Goal: Task Accomplishment & Management: Use online tool/utility

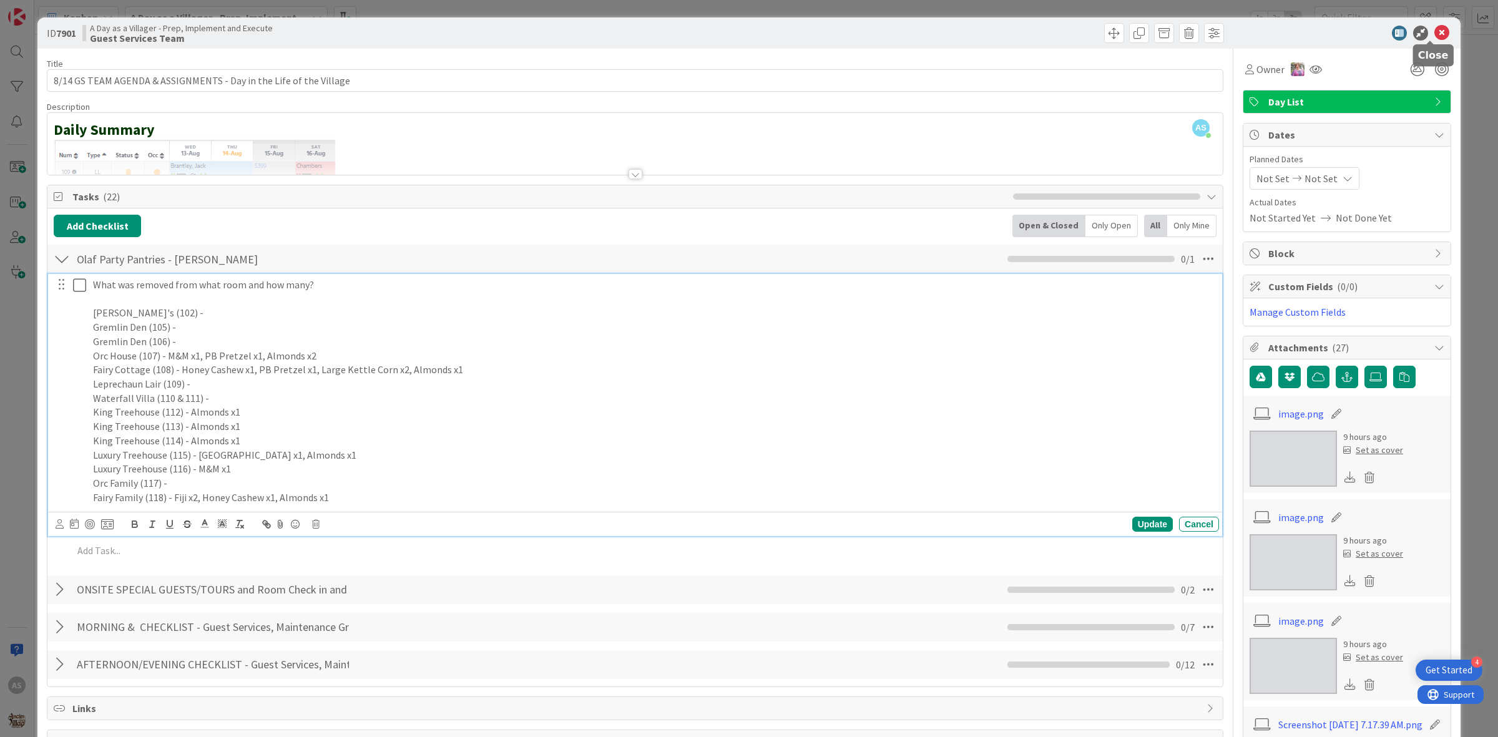
click at [1434, 32] on icon at bounding box center [1441, 33] width 15 height 15
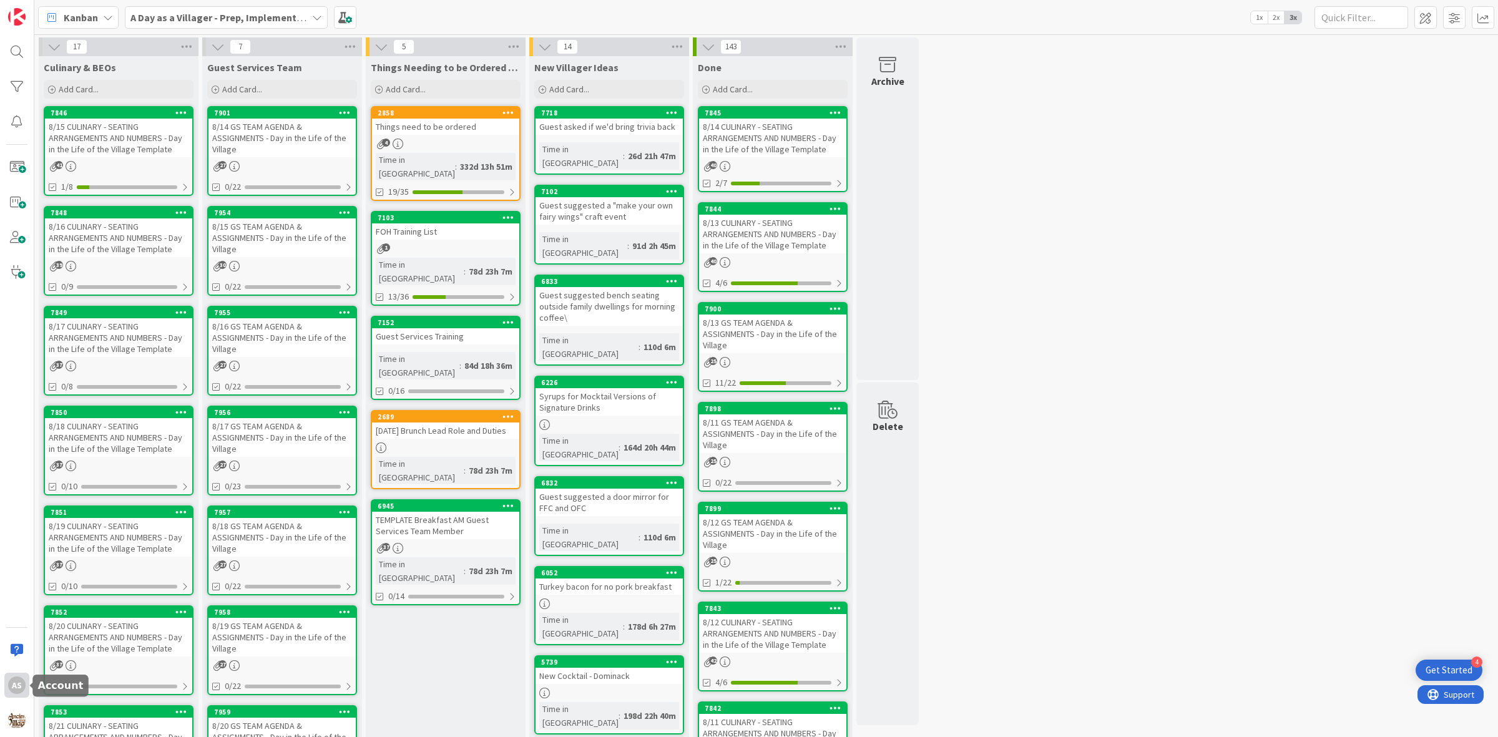
click at [8, 676] on div "AS" at bounding box center [16, 685] width 25 height 25
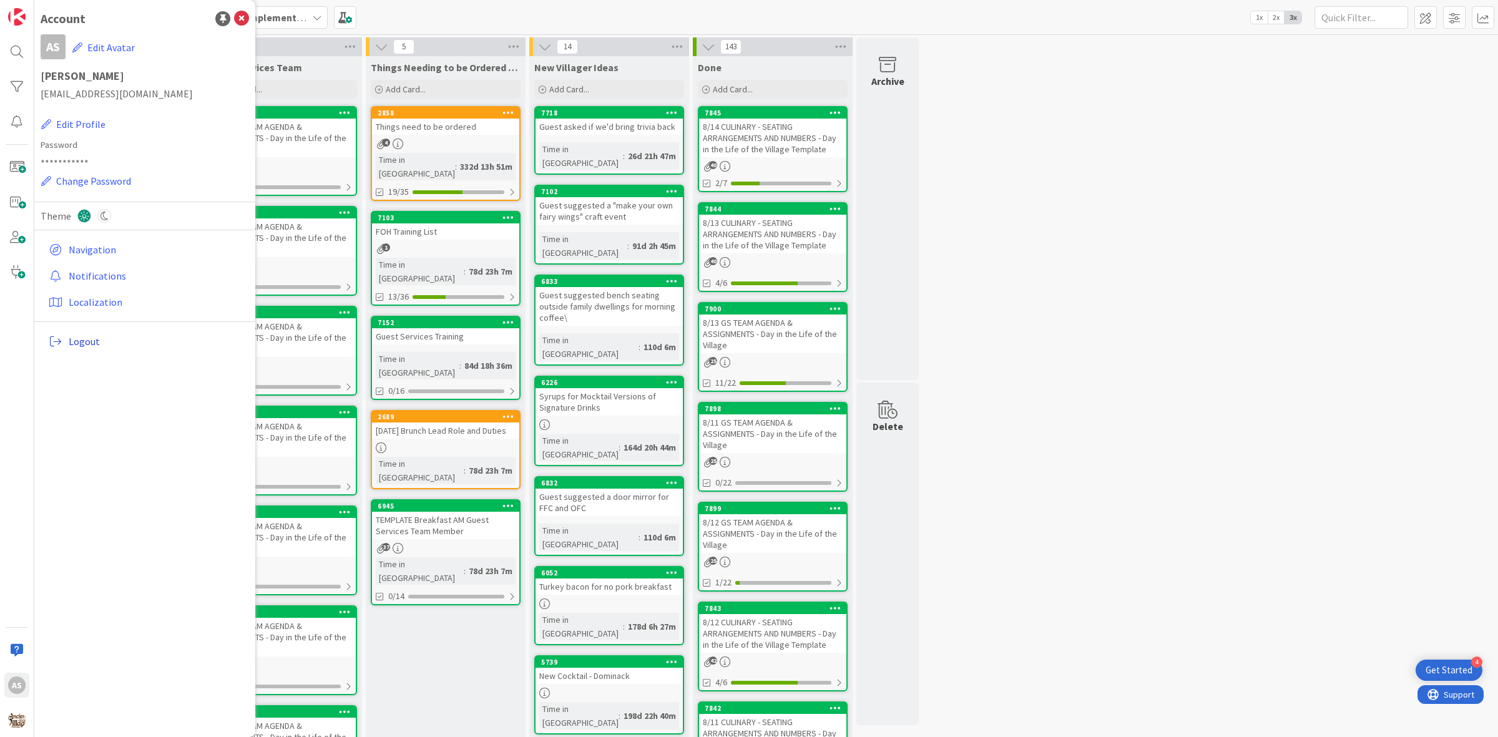
click at [94, 353] on link "Logout" at bounding box center [146, 341] width 205 height 22
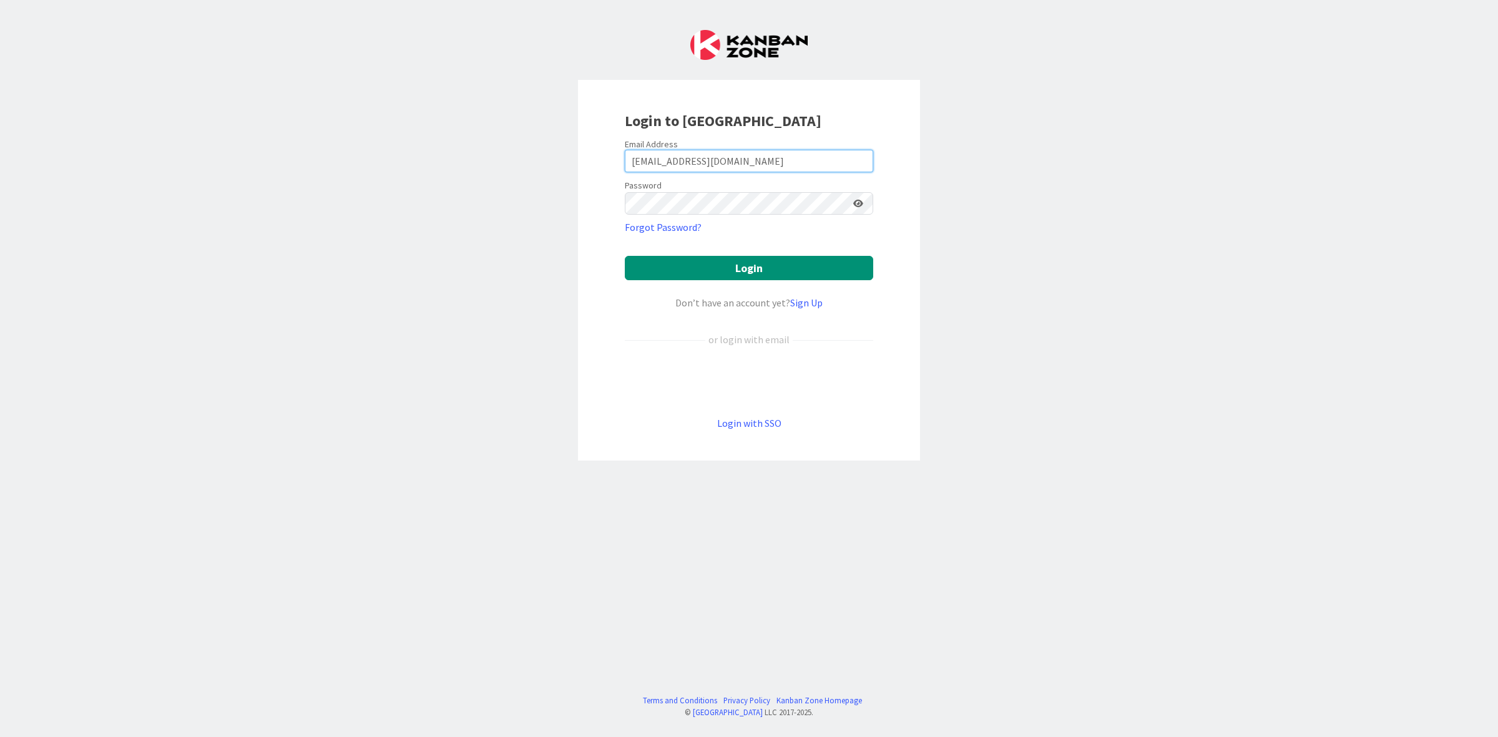
drag, startPoint x: 678, startPoint y: 164, endPoint x: 522, endPoint y: 174, distance: 157.0
click at [522, 174] on div "Login to Kanban Zone Email Address ambertrails87@gmail.com Password Forgot Pass…" at bounding box center [749, 368] width 1498 height 737
type input "roberts.r313@gmail.com"
click at [721, 272] on button "Login" at bounding box center [749, 268] width 248 height 24
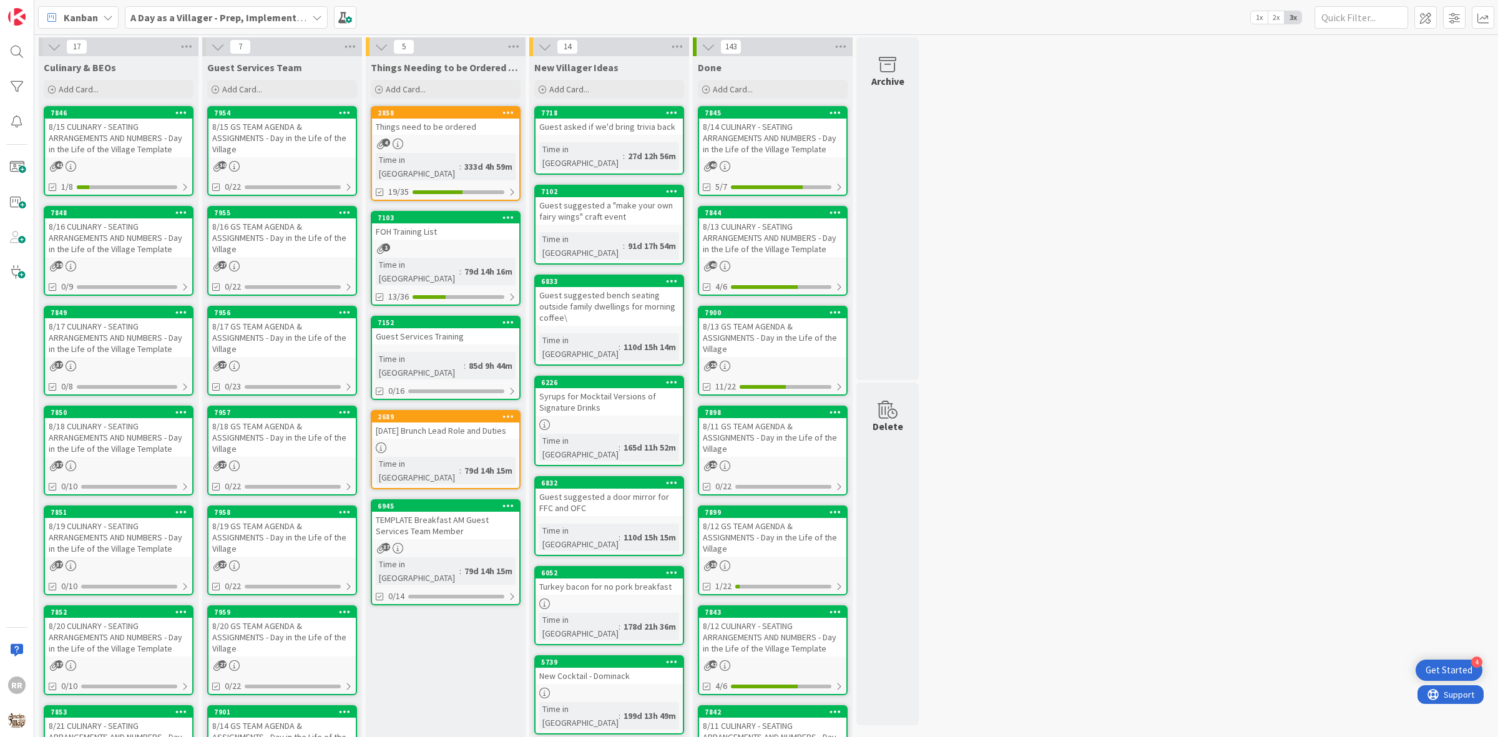
click at [125, 155] on div "8/15 CULINARY - SEATING ARRANGEMENTS AND NUMBERS - Day in the Life of the Villa…" at bounding box center [118, 138] width 147 height 39
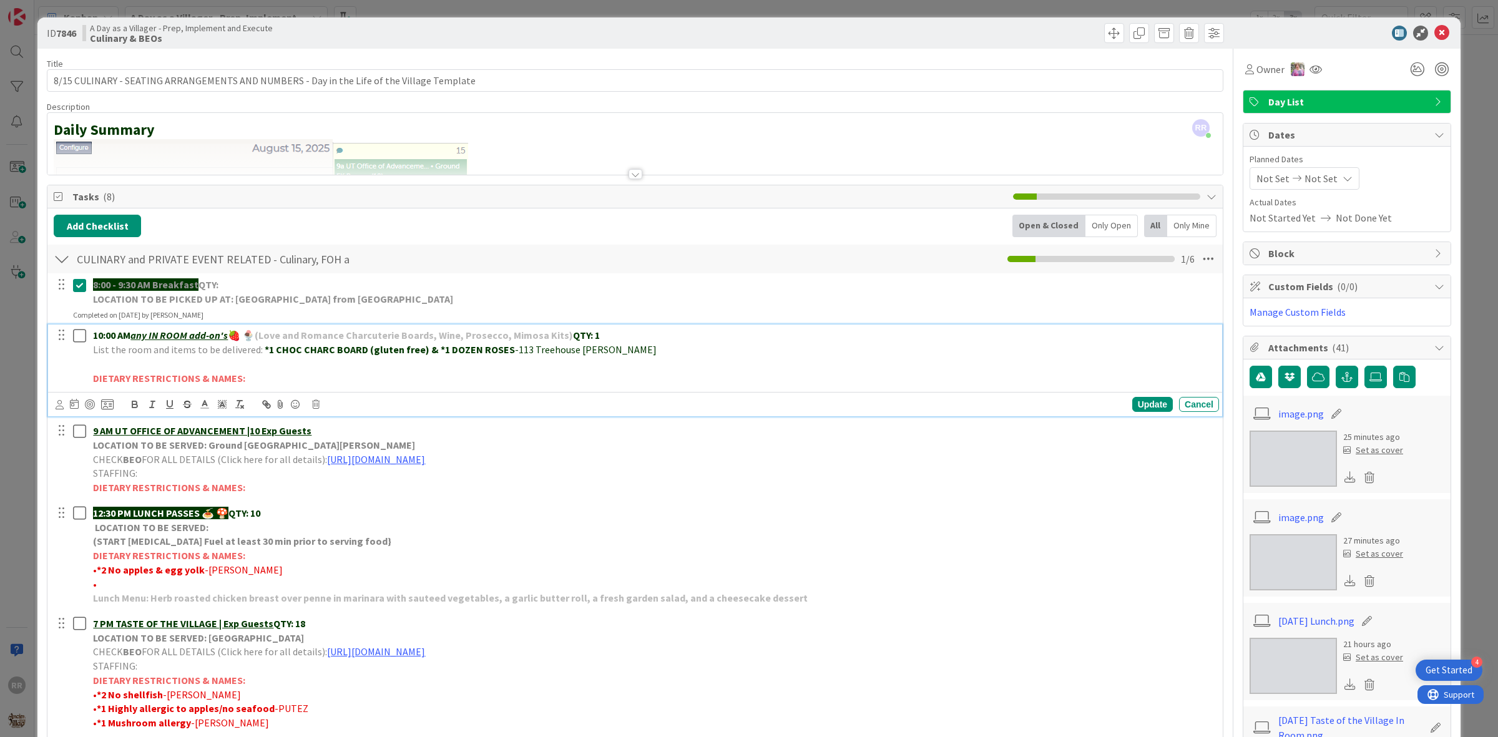
click at [167, 362] on p at bounding box center [653, 364] width 1121 height 14
drag, startPoint x: 154, startPoint y: 364, endPoint x: 94, endPoint y: 366, distance: 59.3
click at [89, 362] on div "10:00 AM any IN ROOM add-on's 🍓 🍨 (Love and Romance Charcuterie Boards, Wine, P…" at bounding box center [653, 357] width 1131 height 64
click at [129, 403] on icon "button" at bounding box center [134, 404] width 11 height 11
click at [1145, 410] on div "Update" at bounding box center [1152, 404] width 41 height 15
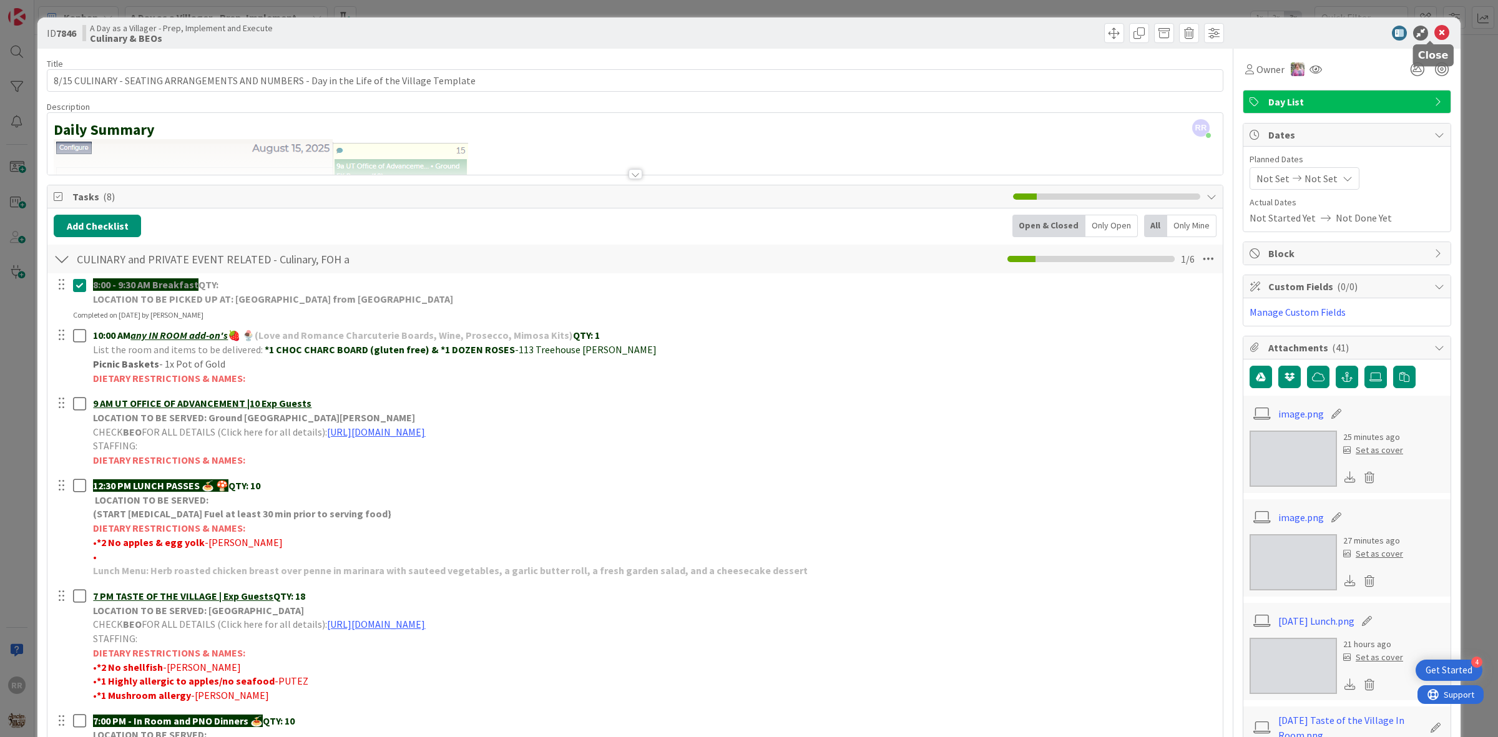
click at [1434, 36] on icon at bounding box center [1441, 33] width 15 height 15
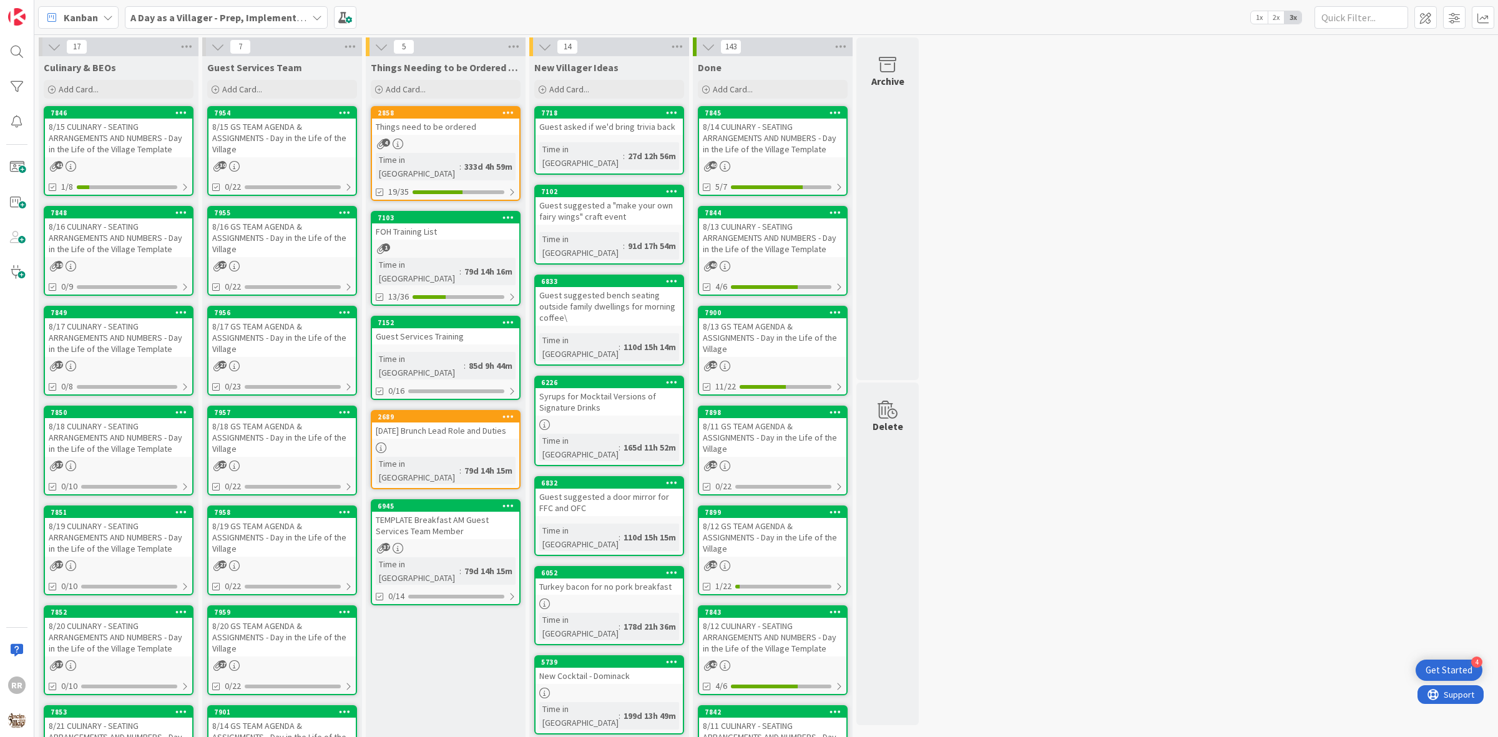
click at [98, 234] on div "8/16 CULINARY - SEATING ARRANGEMENTS AND NUMBERS - Day in the Life of the Villa…" at bounding box center [118, 237] width 147 height 39
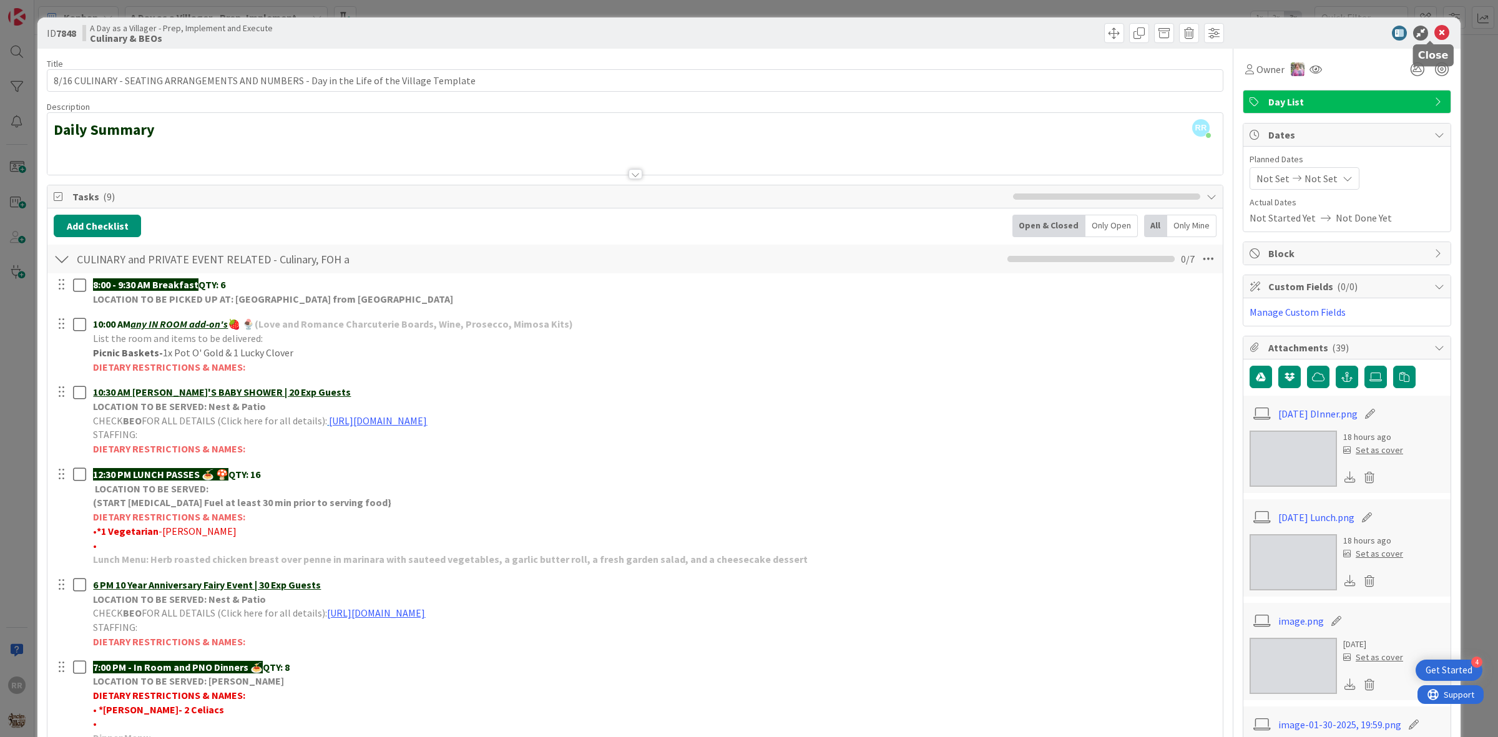
click at [1435, 30] on icon at bounding box center [1441, 33] width 15 height 15
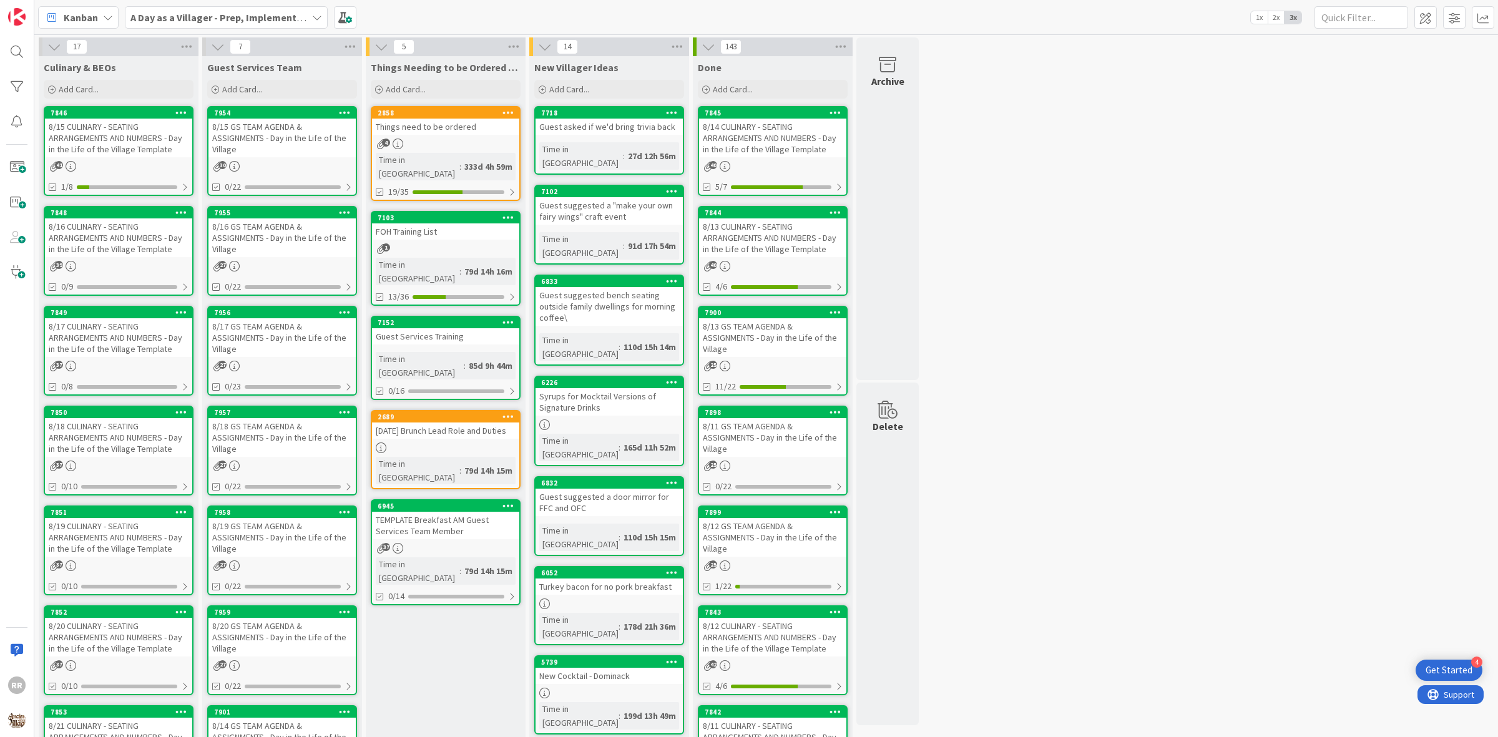
click at [130, 447] on div "8/18 CULINARY - SEATING ARRANGEMENTS AND NUMBERS - Day in the Life of the Villa…" at bounding box center [118, 437] width 147 height 39
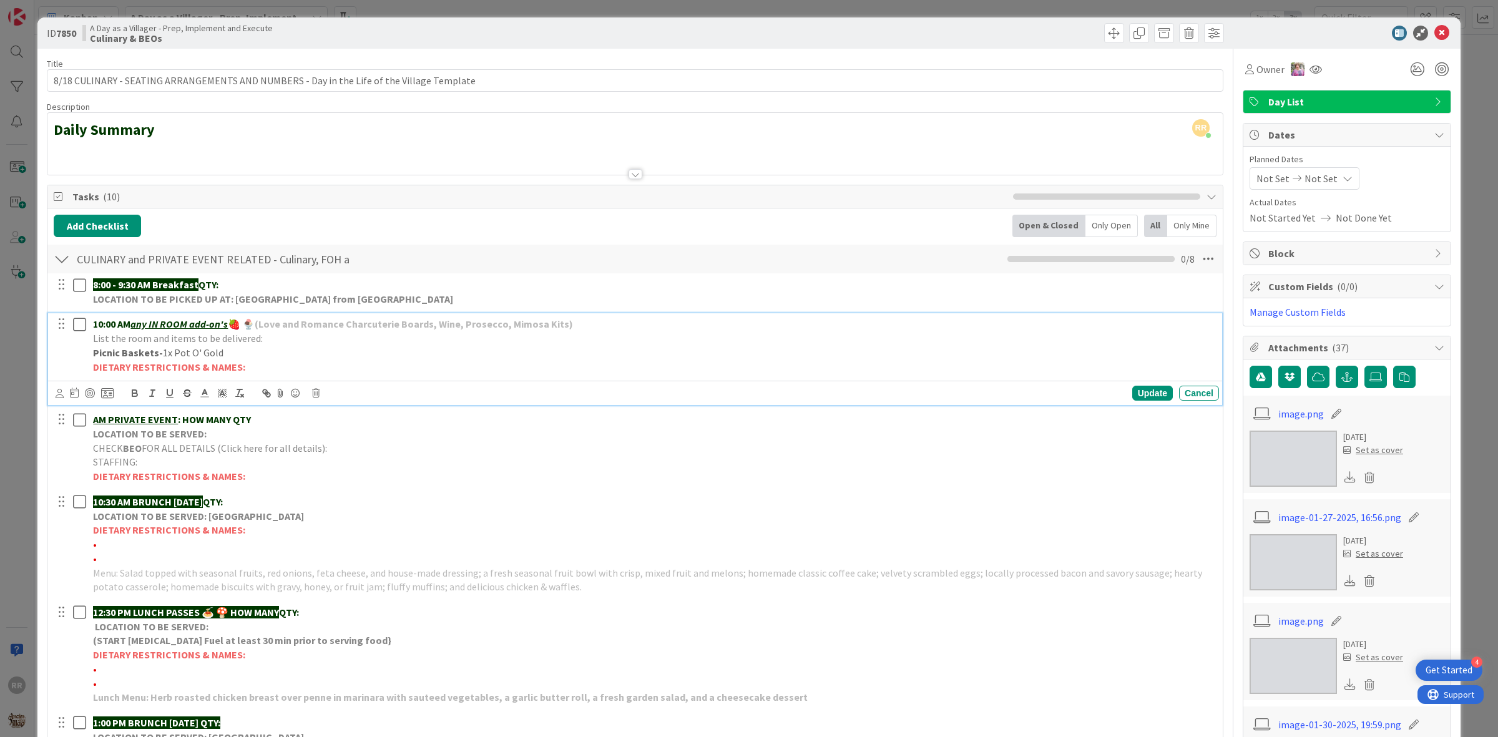
click at [169, 356] on p "Picnic Baskets- 1x Pot O' Gold" at bounding box center [653, 353] width 1121 height 14
click at [1137, 392] on div "Update" at bounding box center [1152, 393] width 41 height 15
click at [167, 357] on p "Picnic Baskets- 2x Pot O' Gold" at bounding box center [653, 353] width 1121 height 14
click at [1146, 394] on div "Update" at bounding box center [1152, 393] width 41 height 15
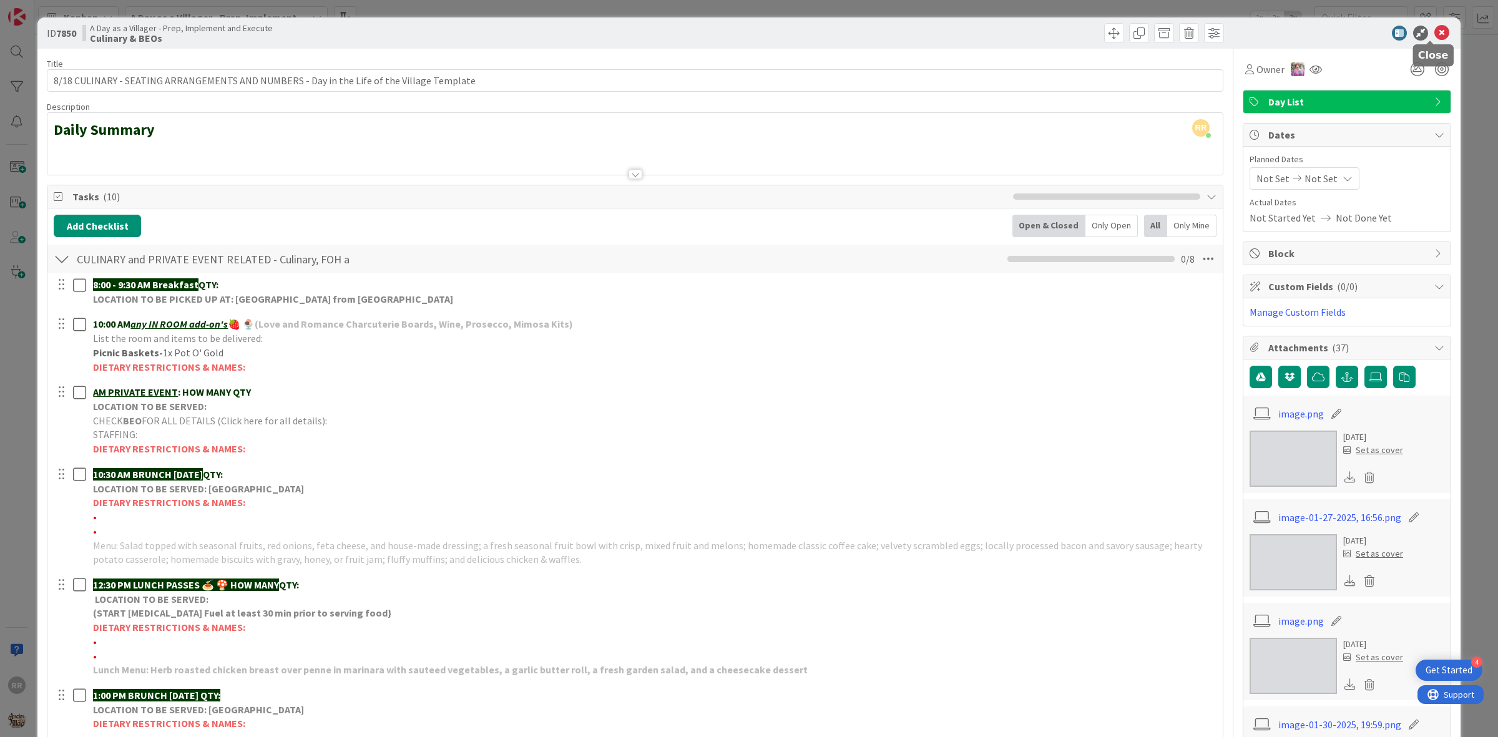
click at [1434, 34] on icon at bounding box center [1441, 33] width 15 height 15
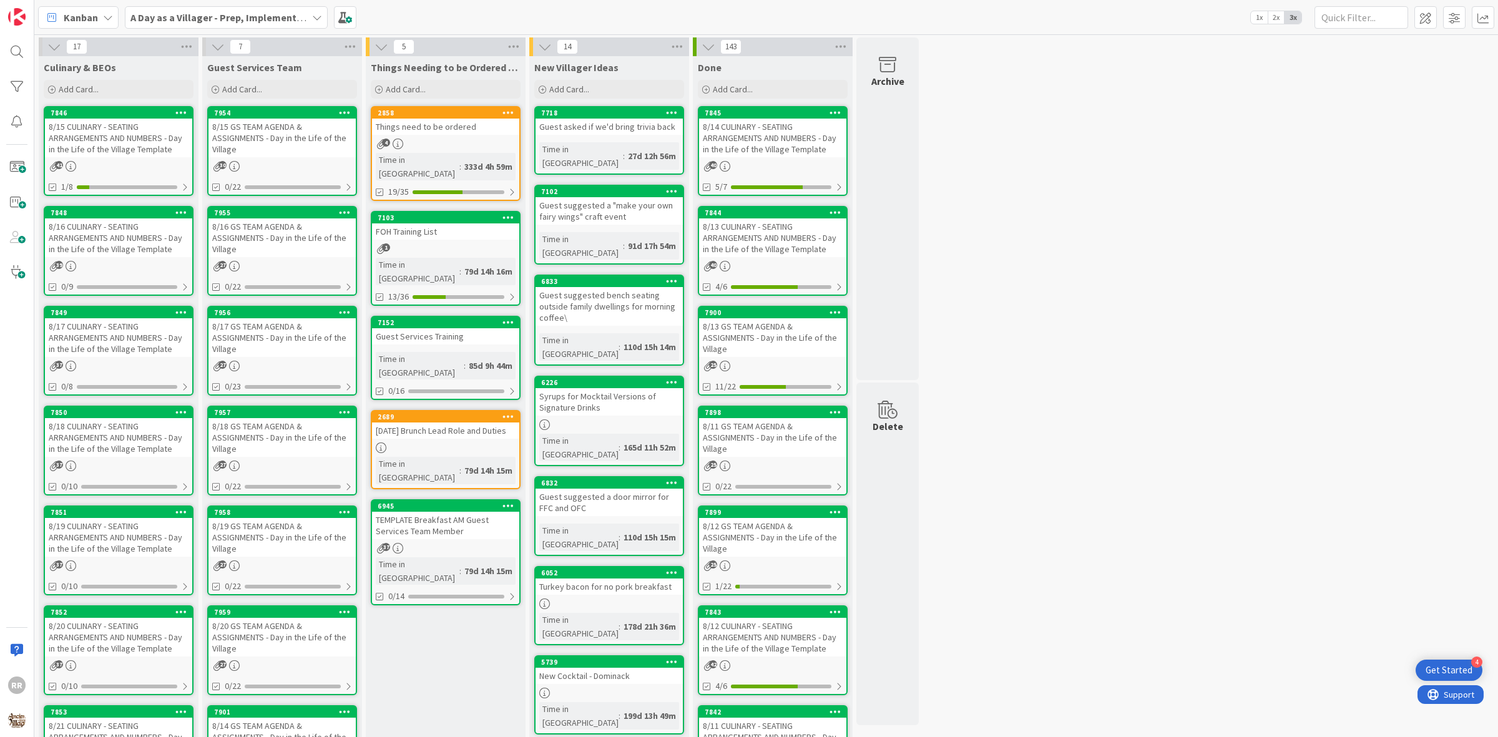
click at [114, 560] on div "37" at bounding box center [118, 565] width 147 height 11
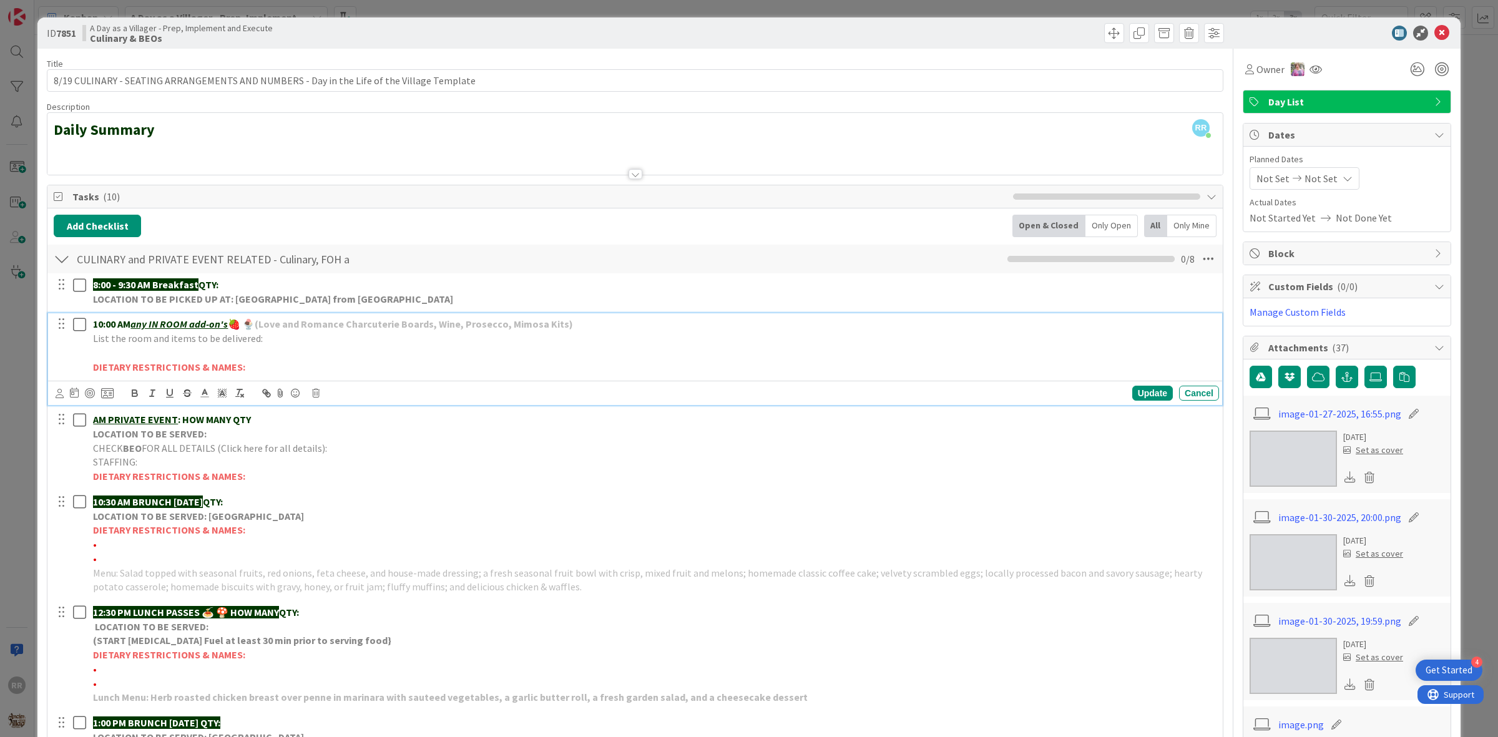
click at [137, 351] on p at bounding box center [653, 353] width 1121 height 14
drag, startPoint x: 148, startPoint y: 359, endPoint x: 92, endPoint y: 357, distance: 55.6
click at [93, 357] on p "Picnic Basket- 2x Pot of Gold" at bounding box center [653, 353] width 1121 height 14
click at [129, 390] on icon "button" at bounding box center [134, 393] width 11 height 11
click at [1137, 392] on div "Update" at bounding box center [1152, 393] width 41 height 15
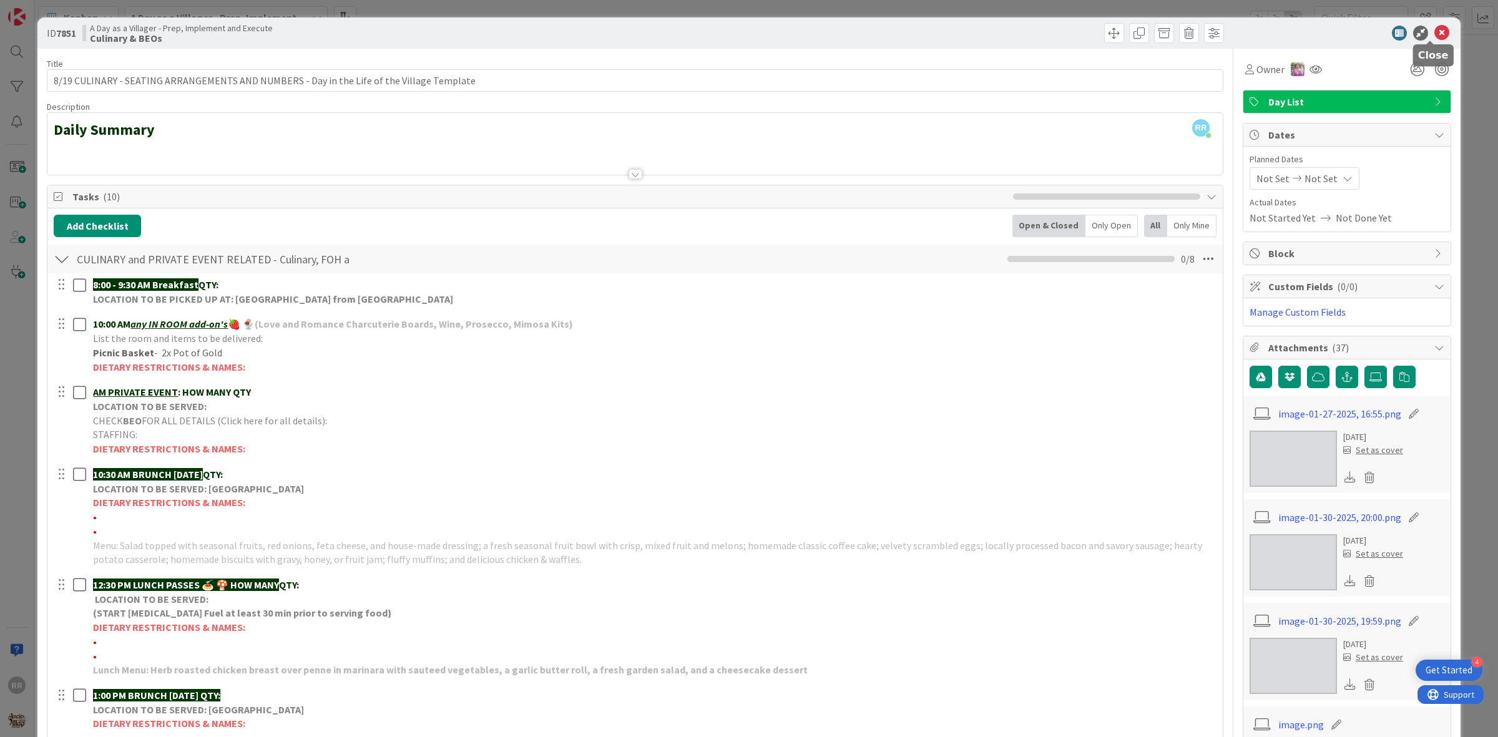
click at [1436, 33] on icon at bounding box center [1441, 33] width 15 height 15
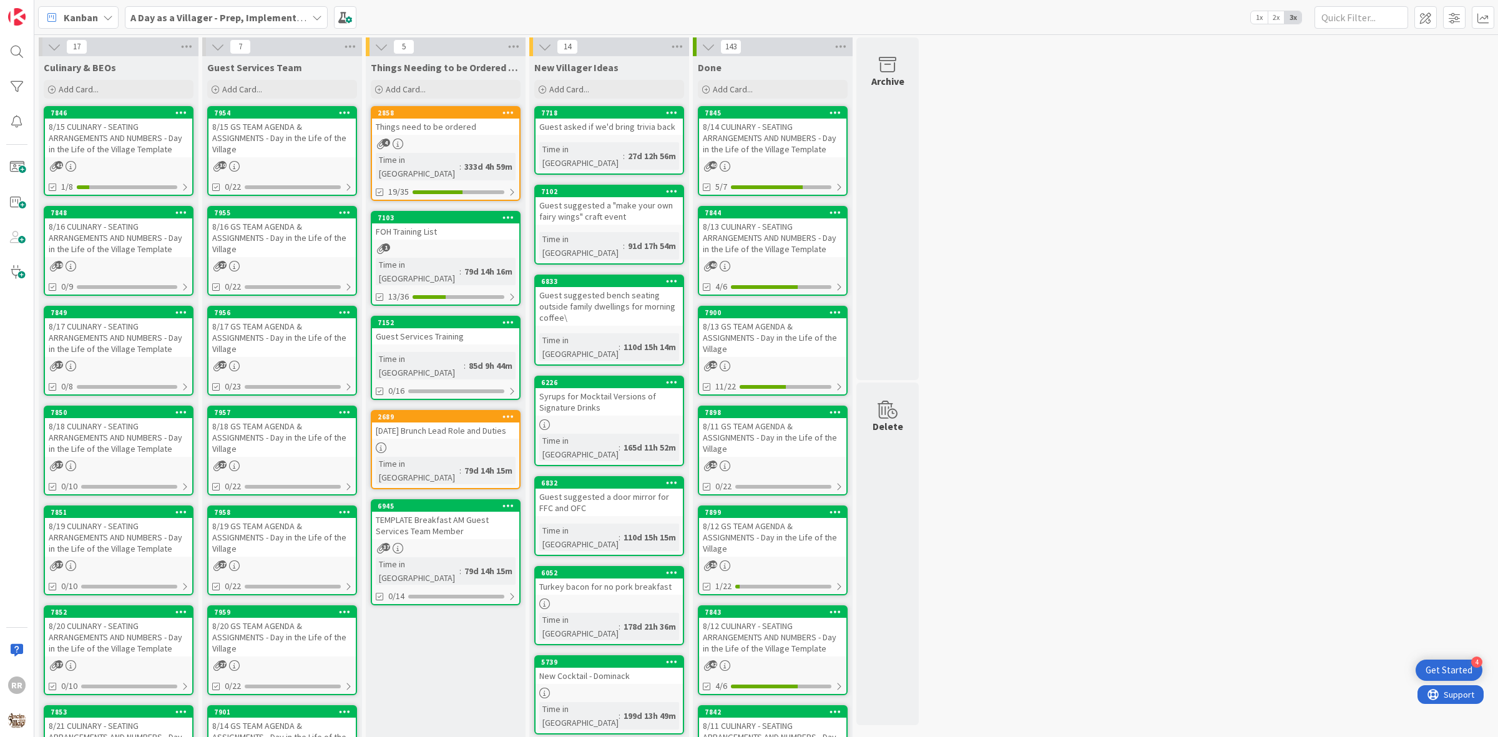
click at [144, 123] on div "8/15 CULINARY - SEATING ARRANGEMENTS AND NUMBERS - Day in the Life of the Villa…" at bounding box center [118, 138] width 147 height 39
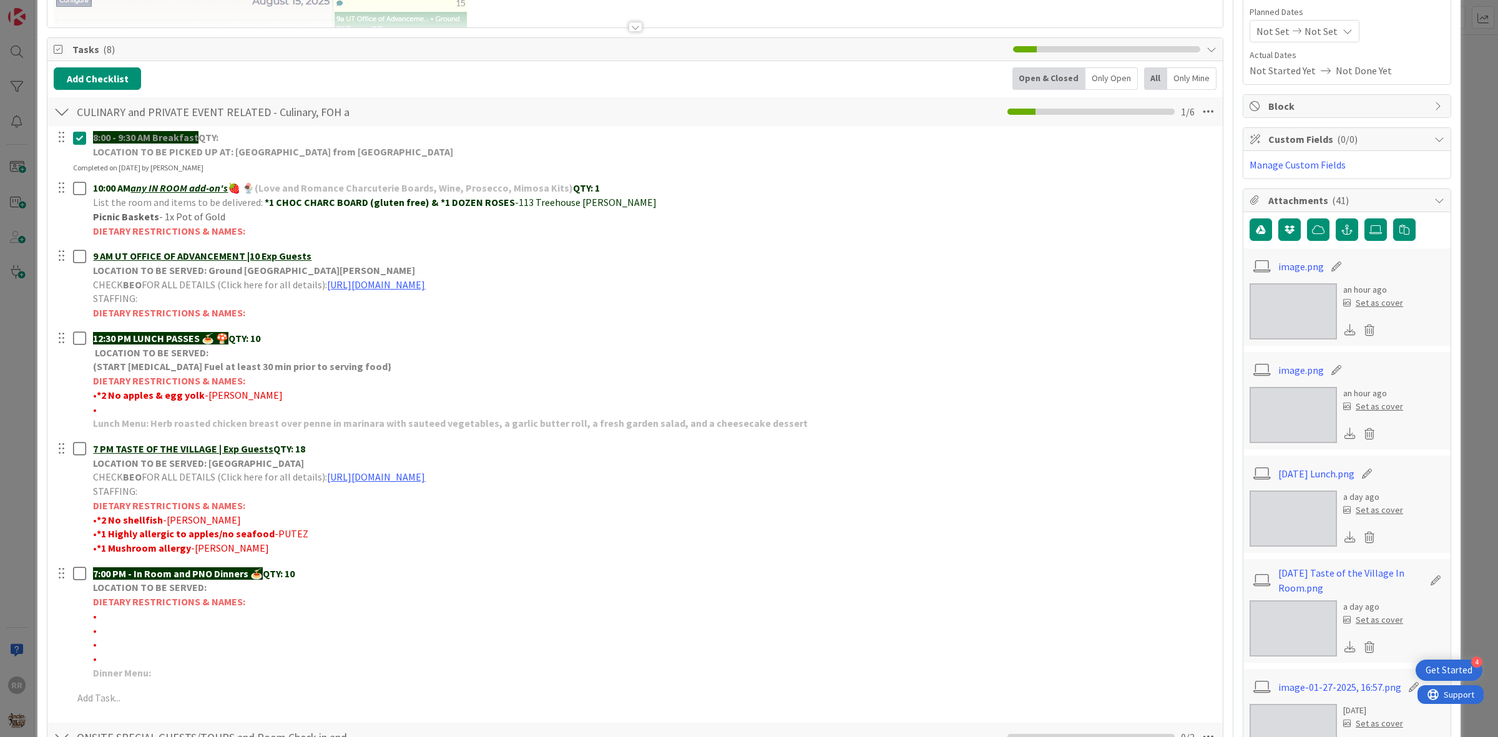
scroll to position [234, 0]
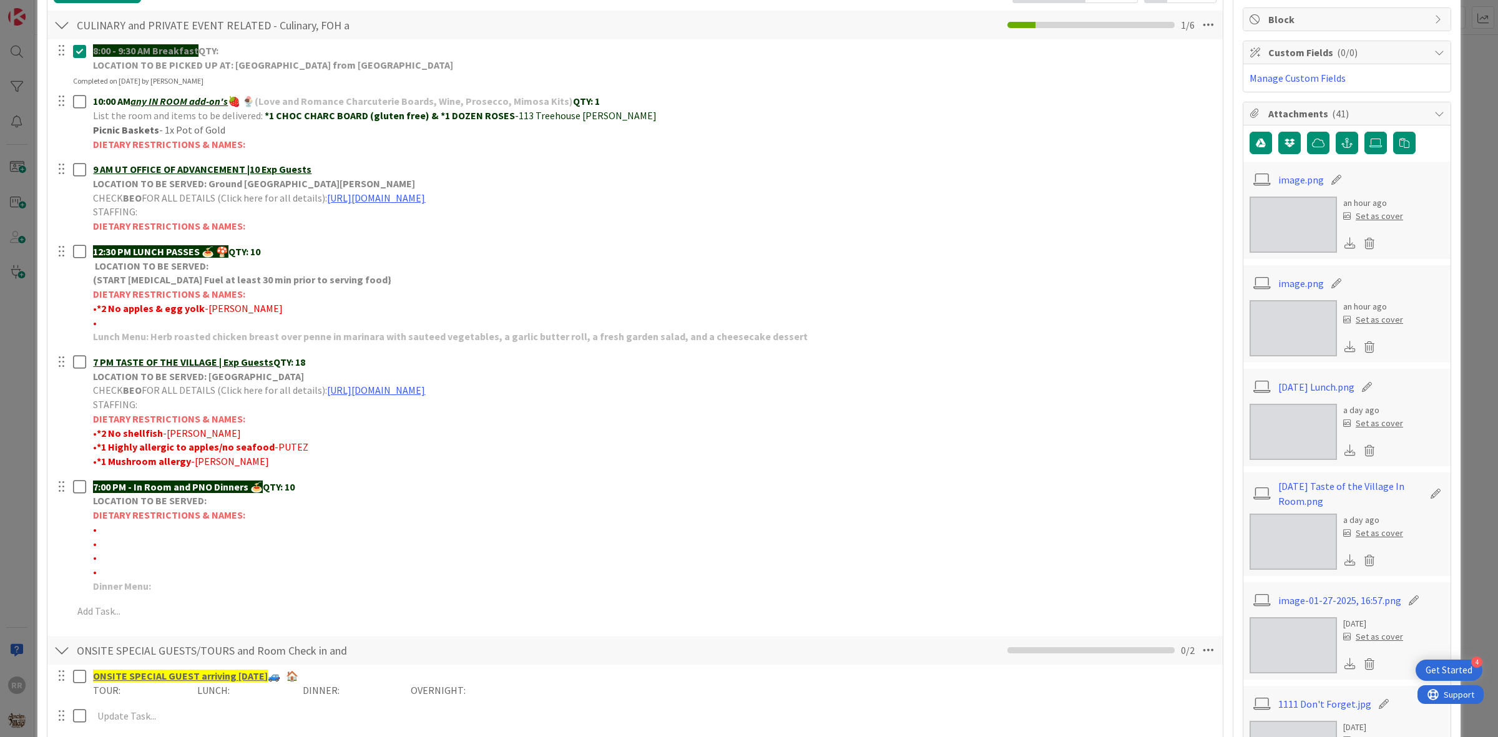
click at [1286, 451] on img at bounding box center [1292, 432] width 87 height 56
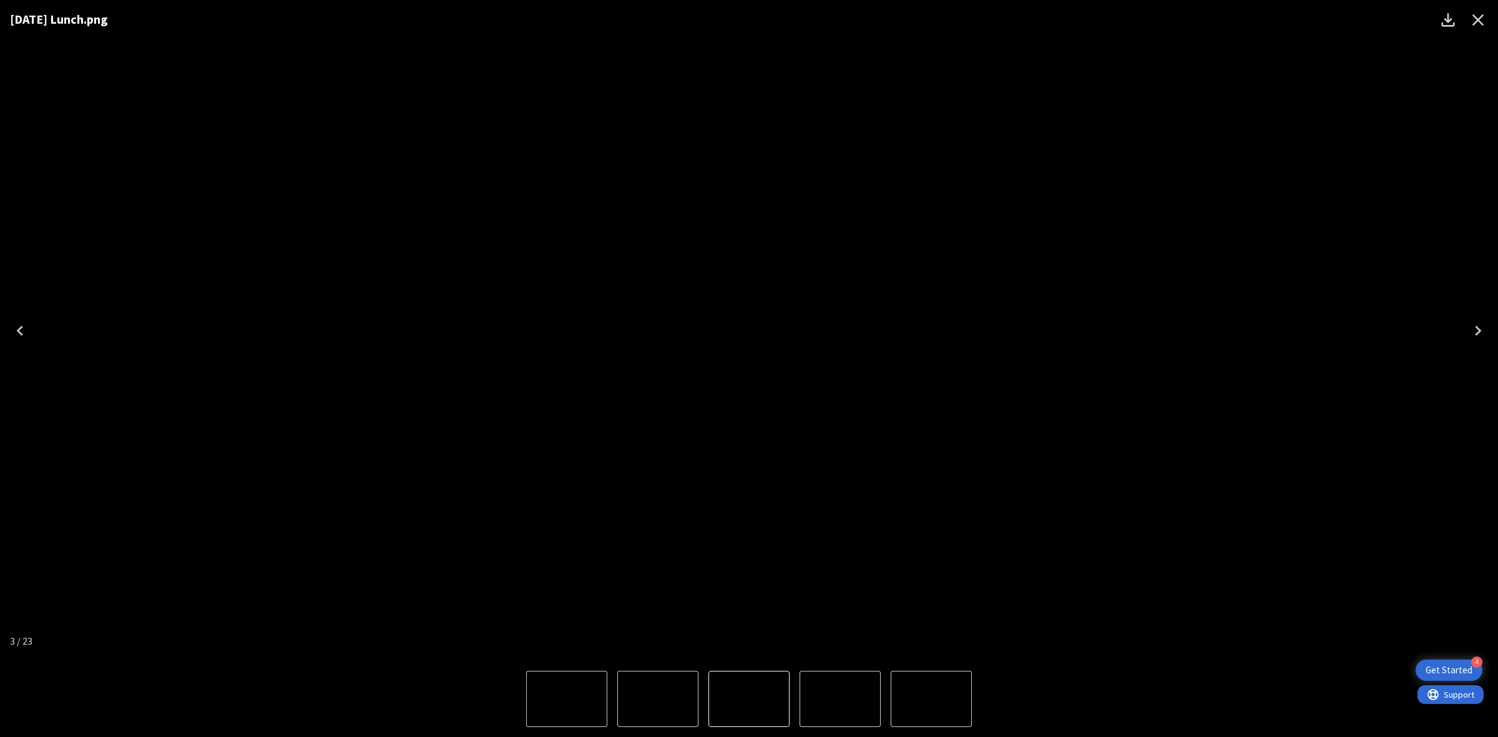
click at [1481, 19] on icon "Close" at bounding box center [1478, 20] width 20 height 20
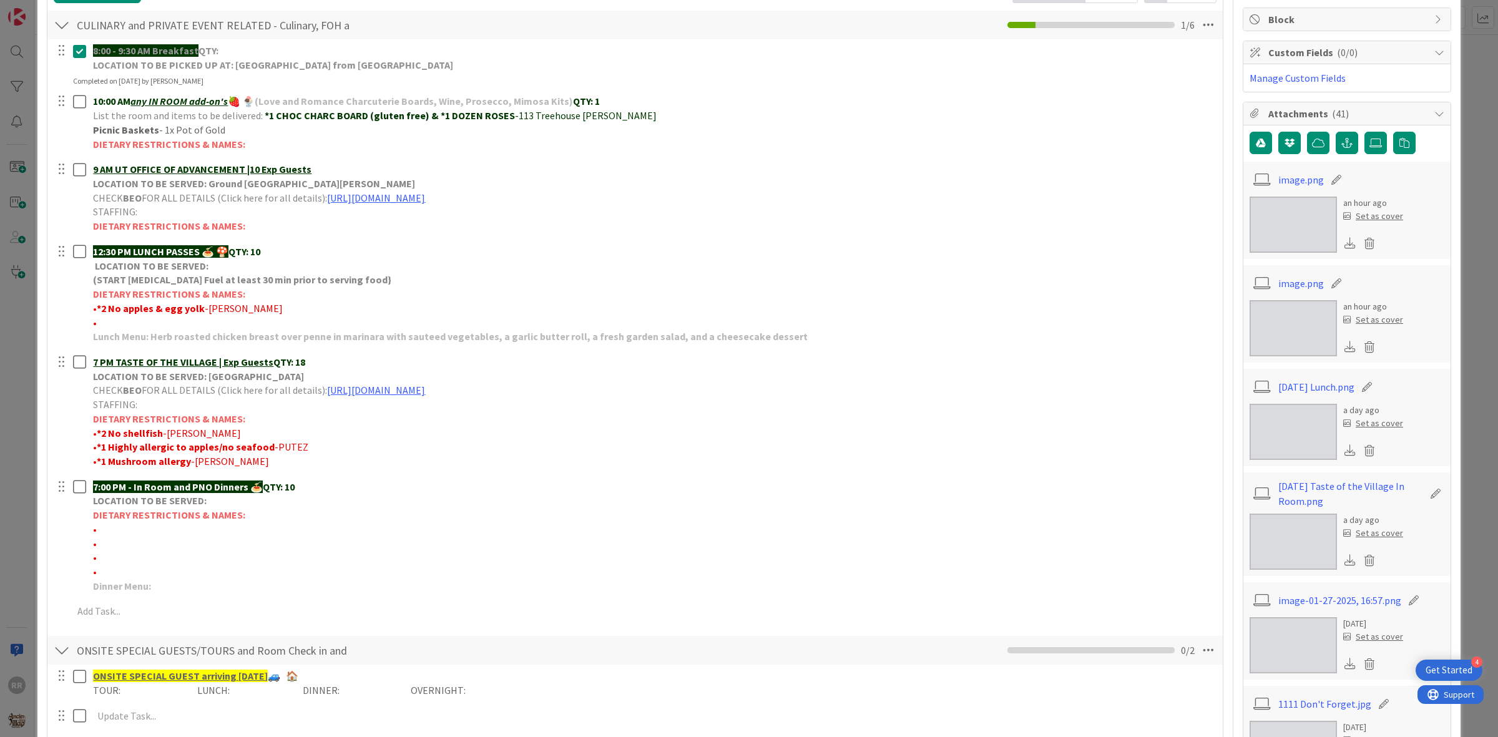
click at [1266, 414] on img at bounding box center [1292, 432] width 87 height 56
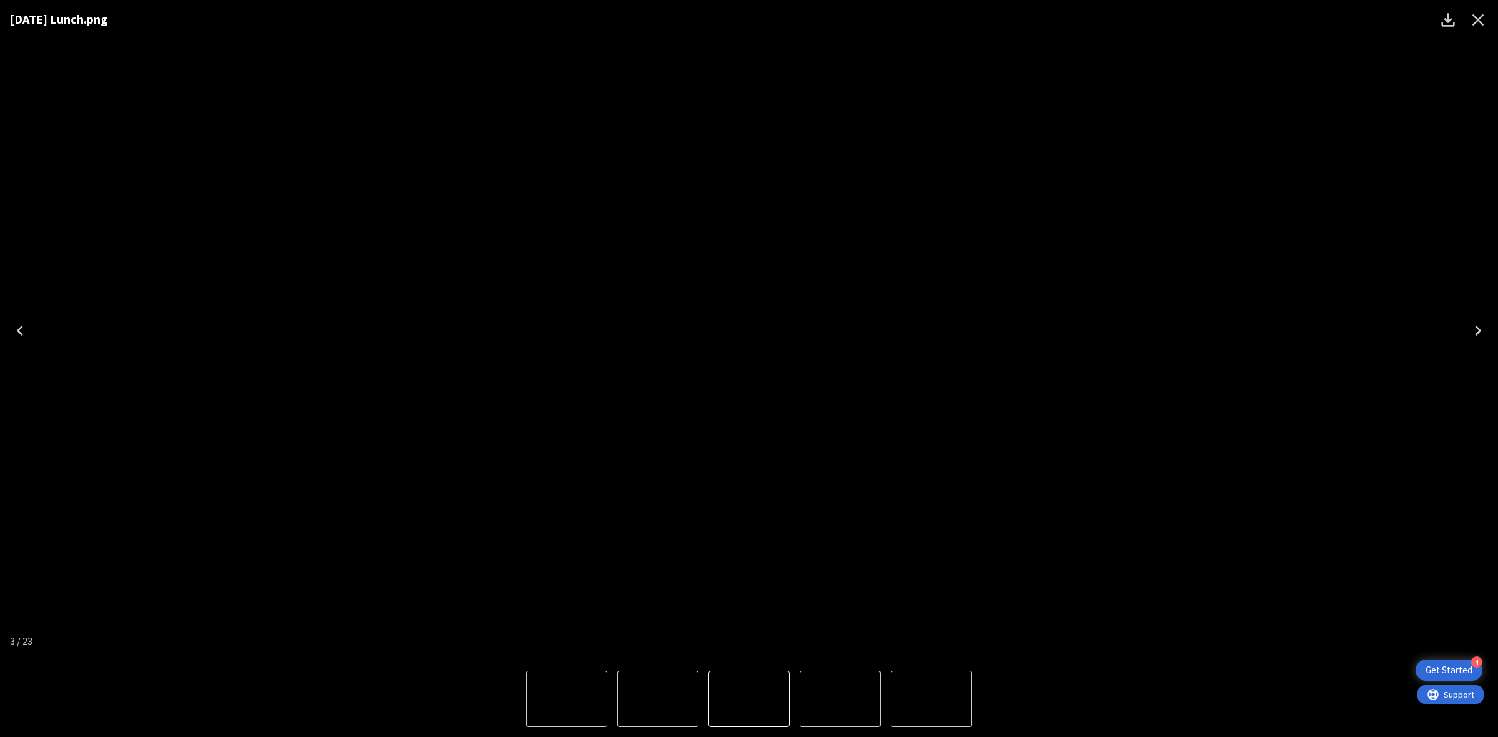
click at [1477, 16] on icon "Close" at bounding box center [1478, 20] width 20 height 20
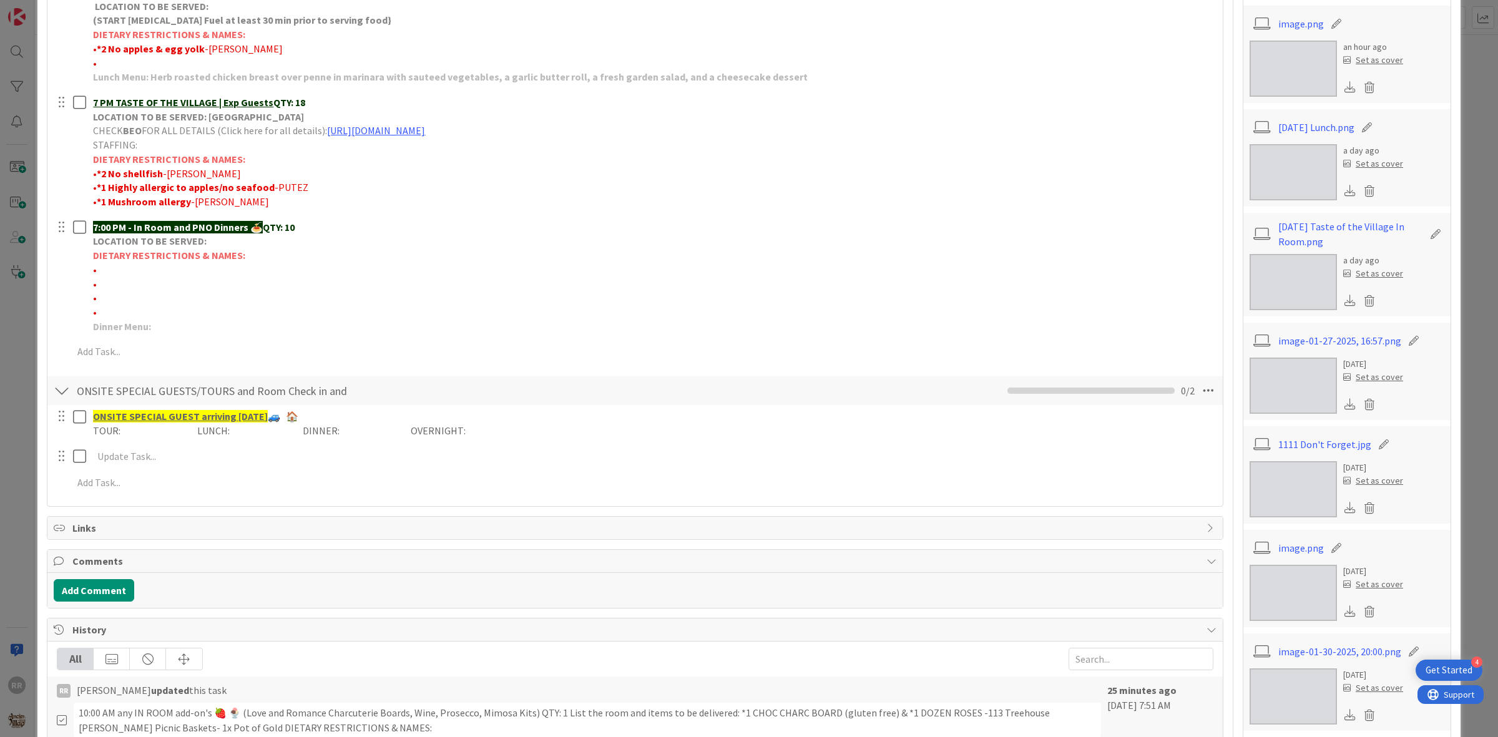
scroll to position [468, 0]
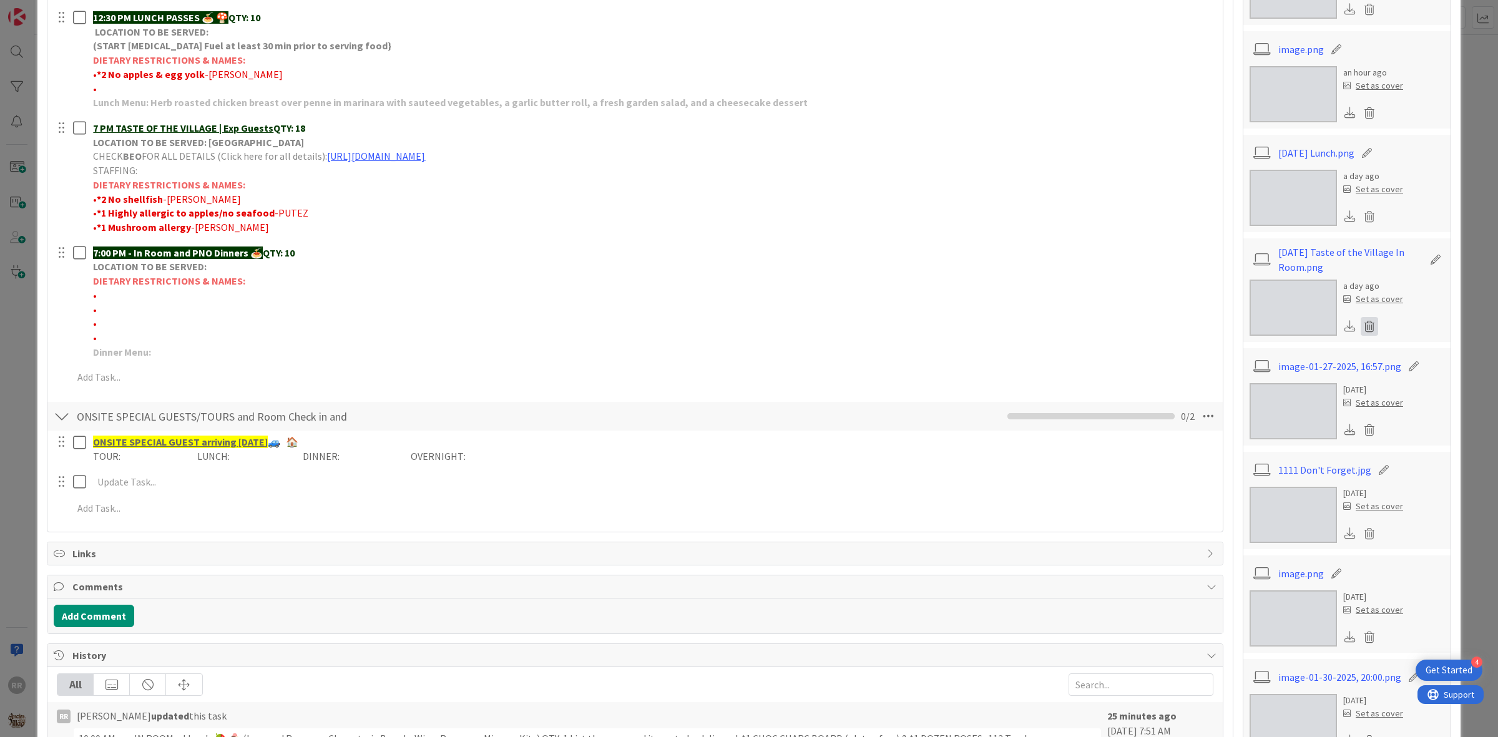
click at [1361, 332] on icon at bounding box center [1369, 326] width 17 height 19
click at [1245, 392] on button "Delete" at bounding box center [1253, 387] width 47 height 22
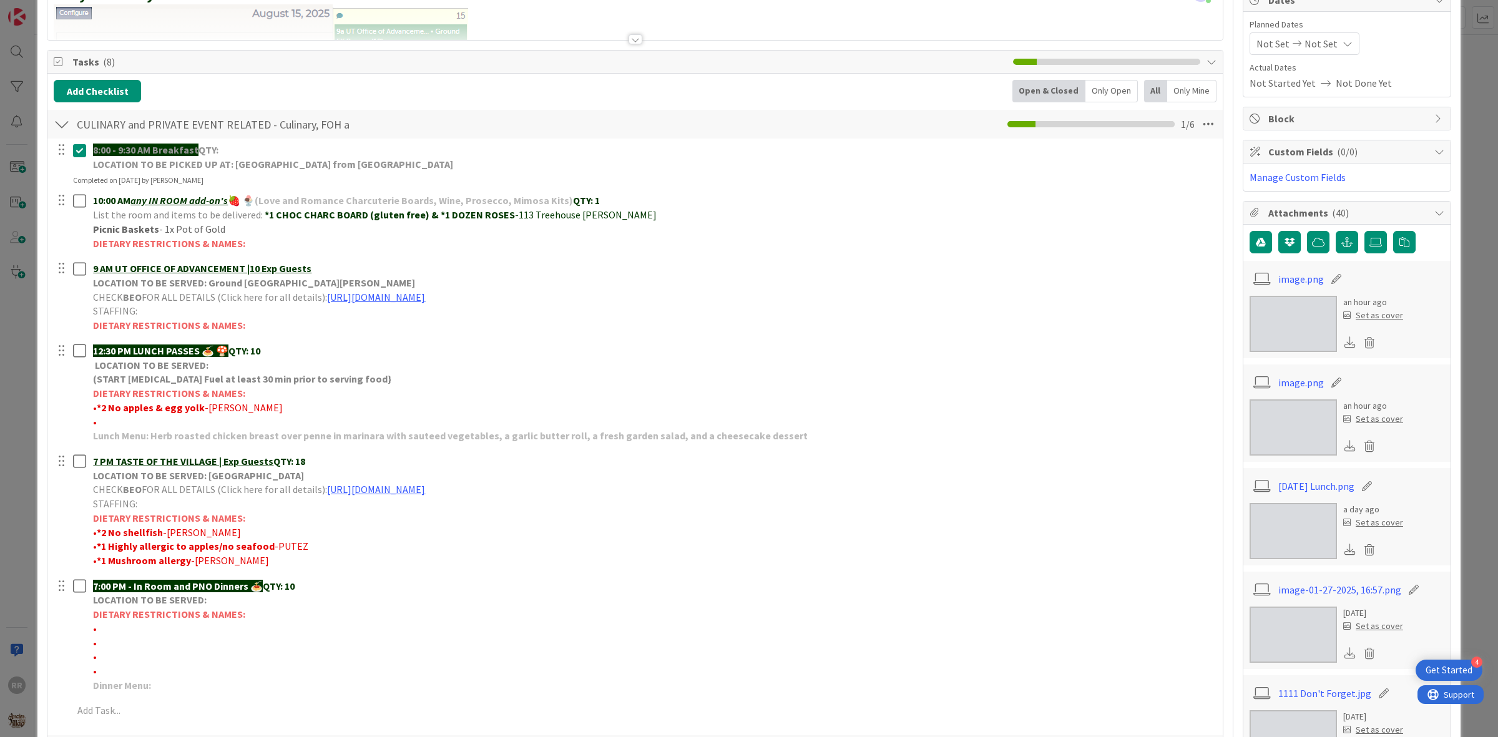
scroll to position [78, 0]
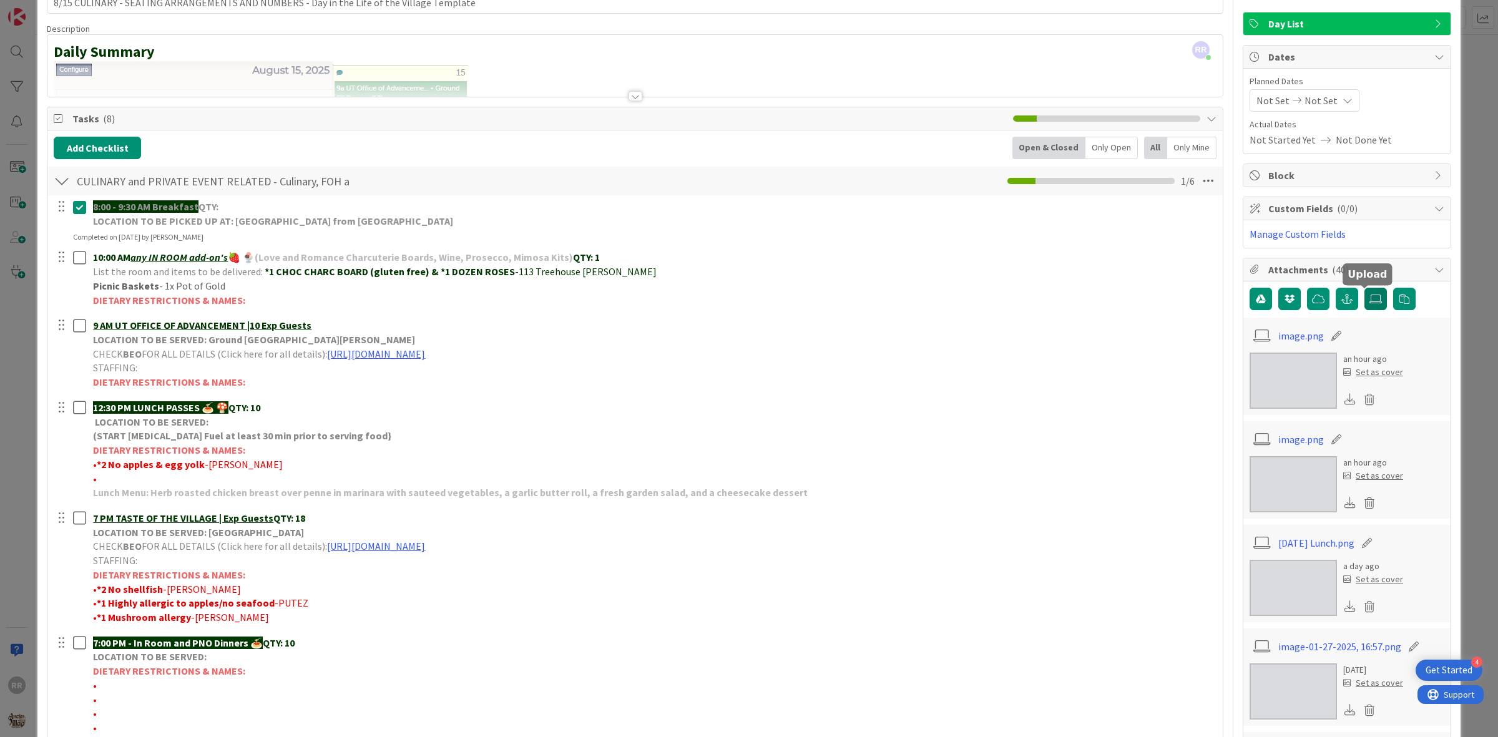
click at [1369, 303] on icon at bounding box center [1375, 299] width 12 height 10
click at [1364, 288] on input "file" at bounding box center [1364, 288] width 0 height 0
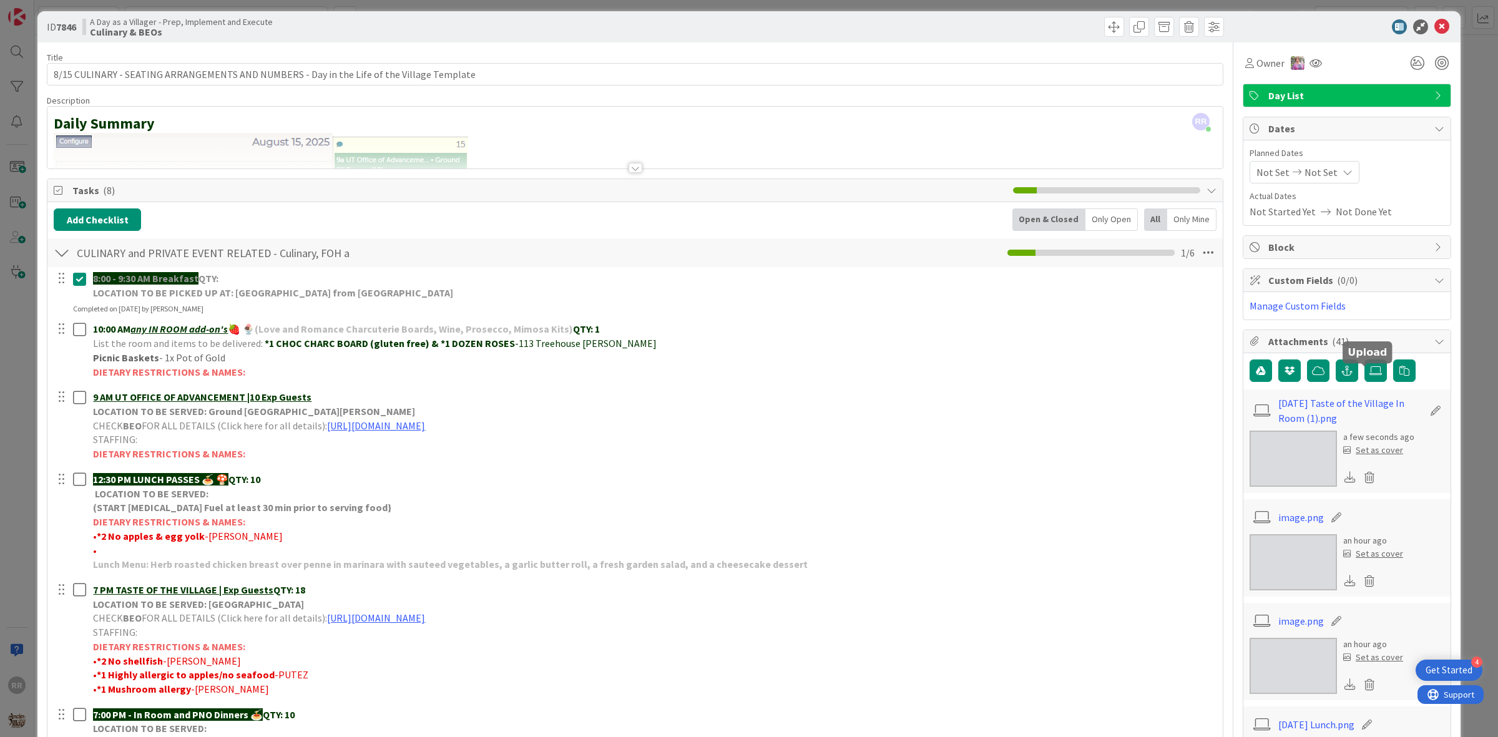
scroll to position [0, 0]
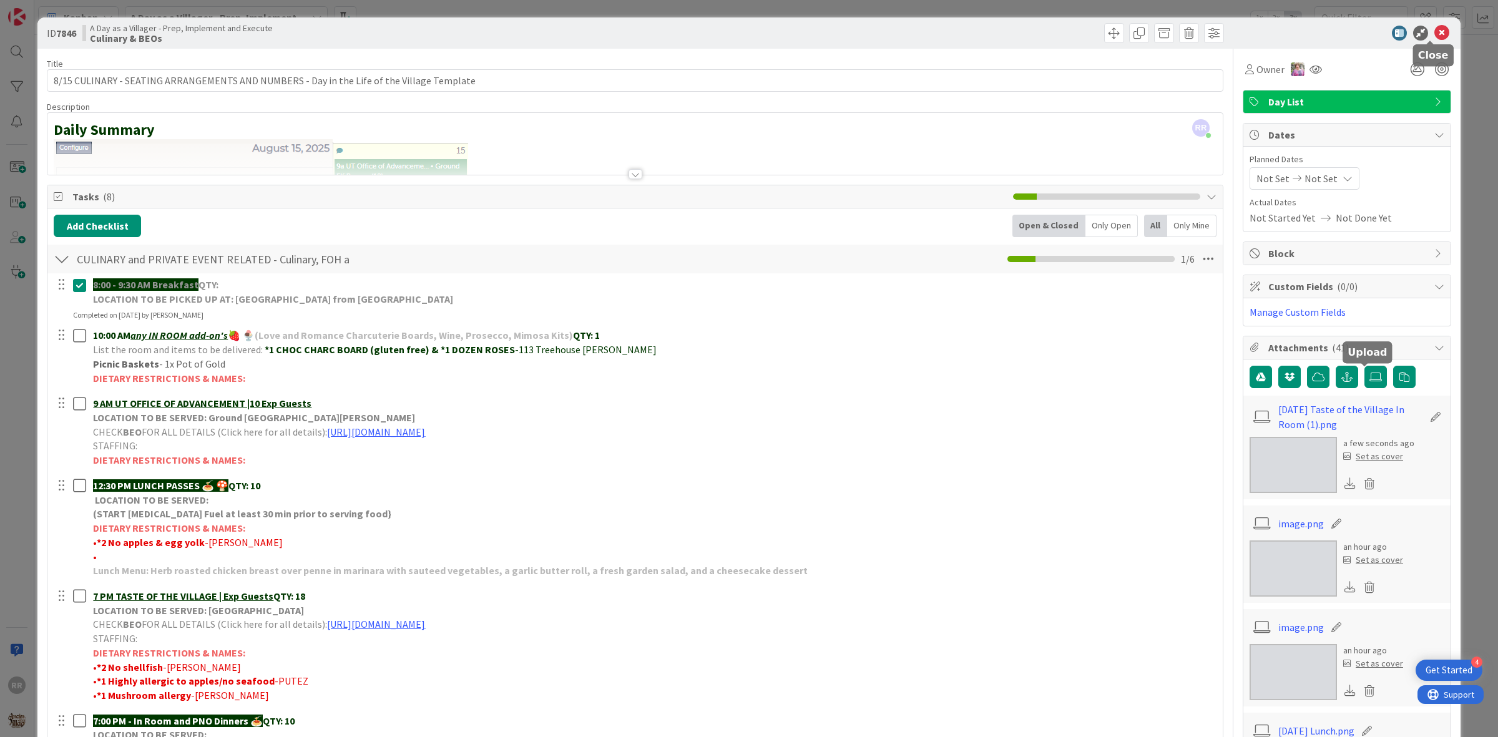
click at [1437, 33] on icon at bounding box center [1441, 33] width 15 height 15
